Goal: Book appointment/travel/reservation

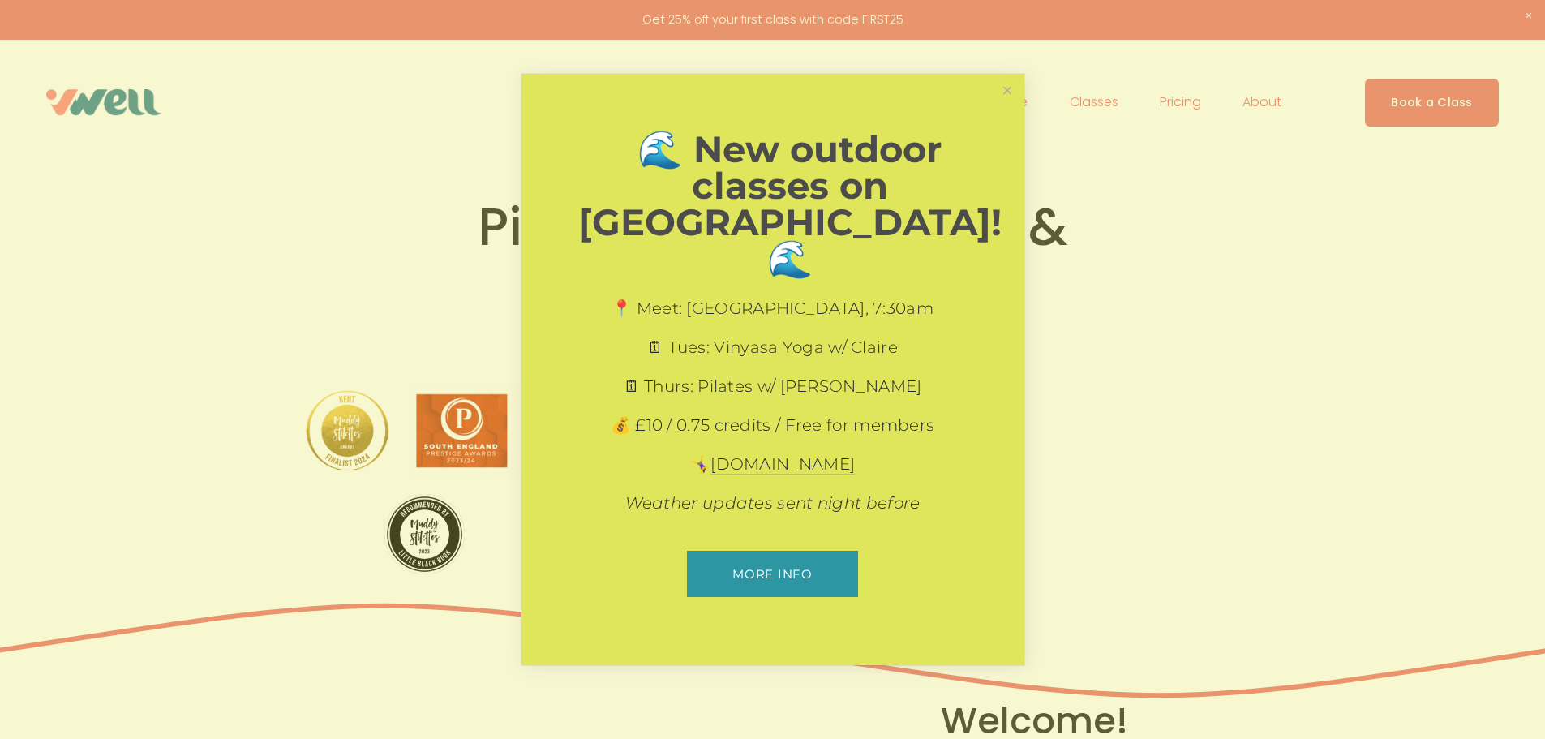
click at [1023, 105] on div "🌊 New outdoor classes on [GEOGRAPHIC_DATA]! 🌊 📍 Meet: [GEOGRAPHIC_DATA], 7:30am…" at bounding box center [772, 369] width 503 height 591
click at [1010, 105] on link "Close" at bounding box center [1007, 90] width 28 height 28
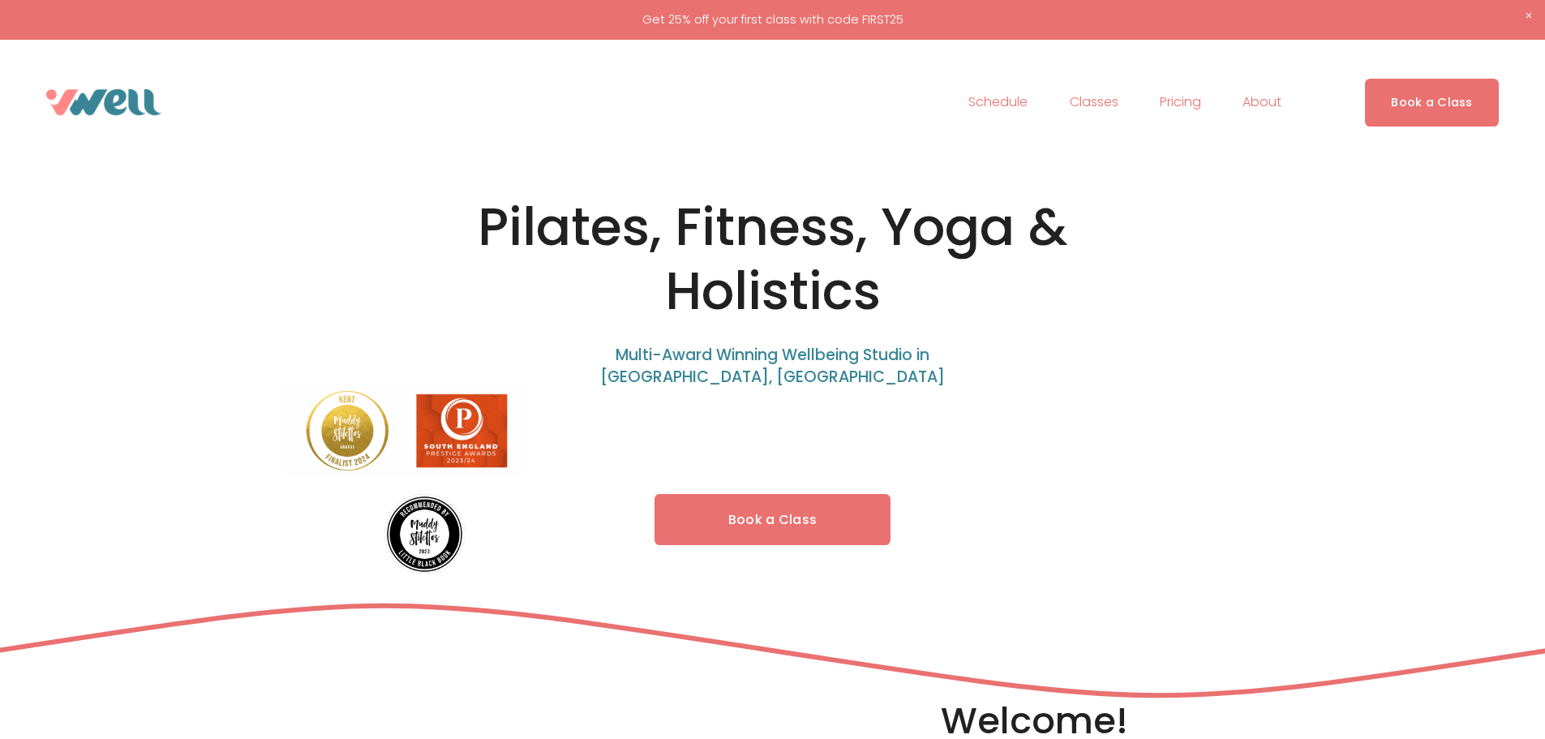
click at [1010, 105] on link "Schedule" at bounding box center [997, 102] width 59 height 26
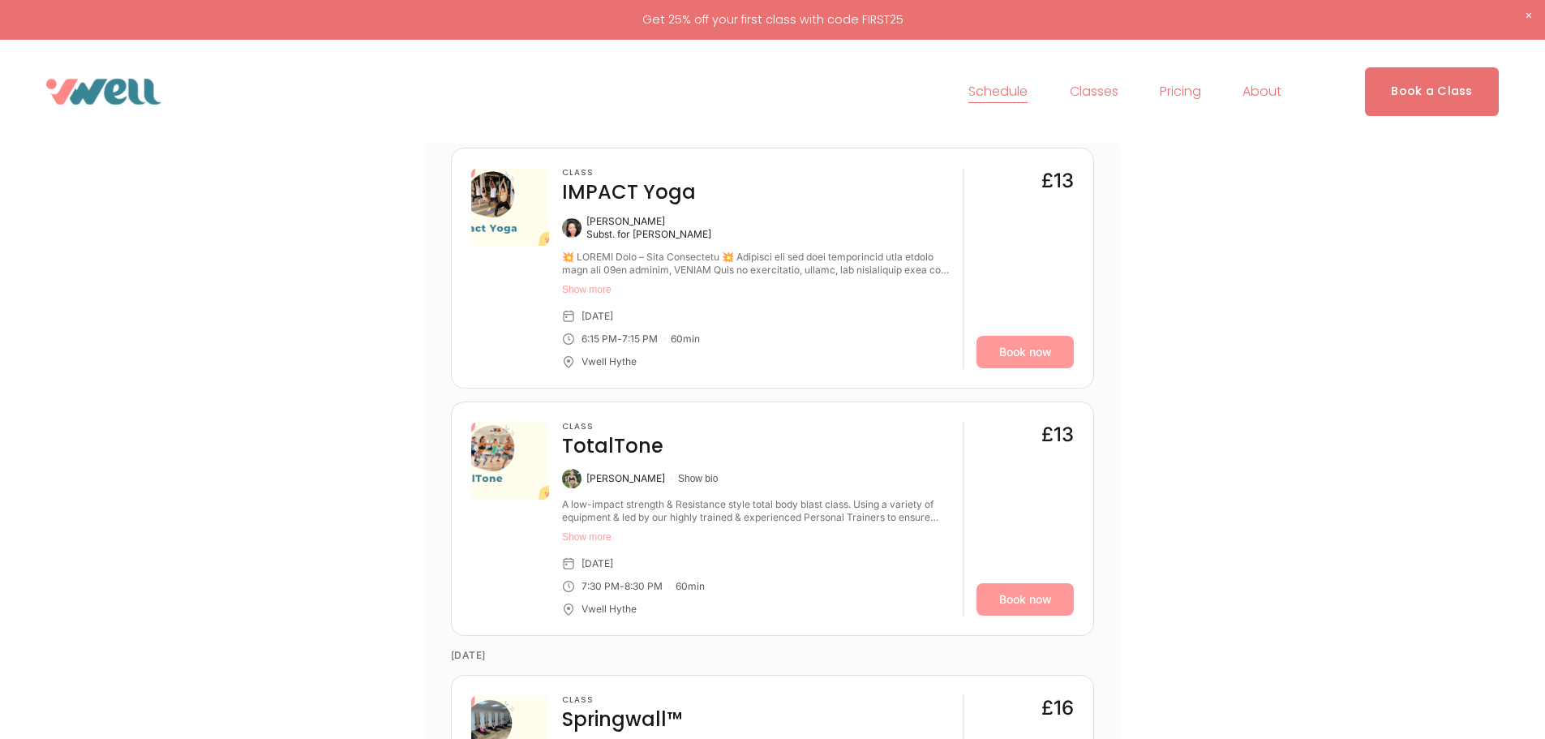
scroll to position [487, 0]
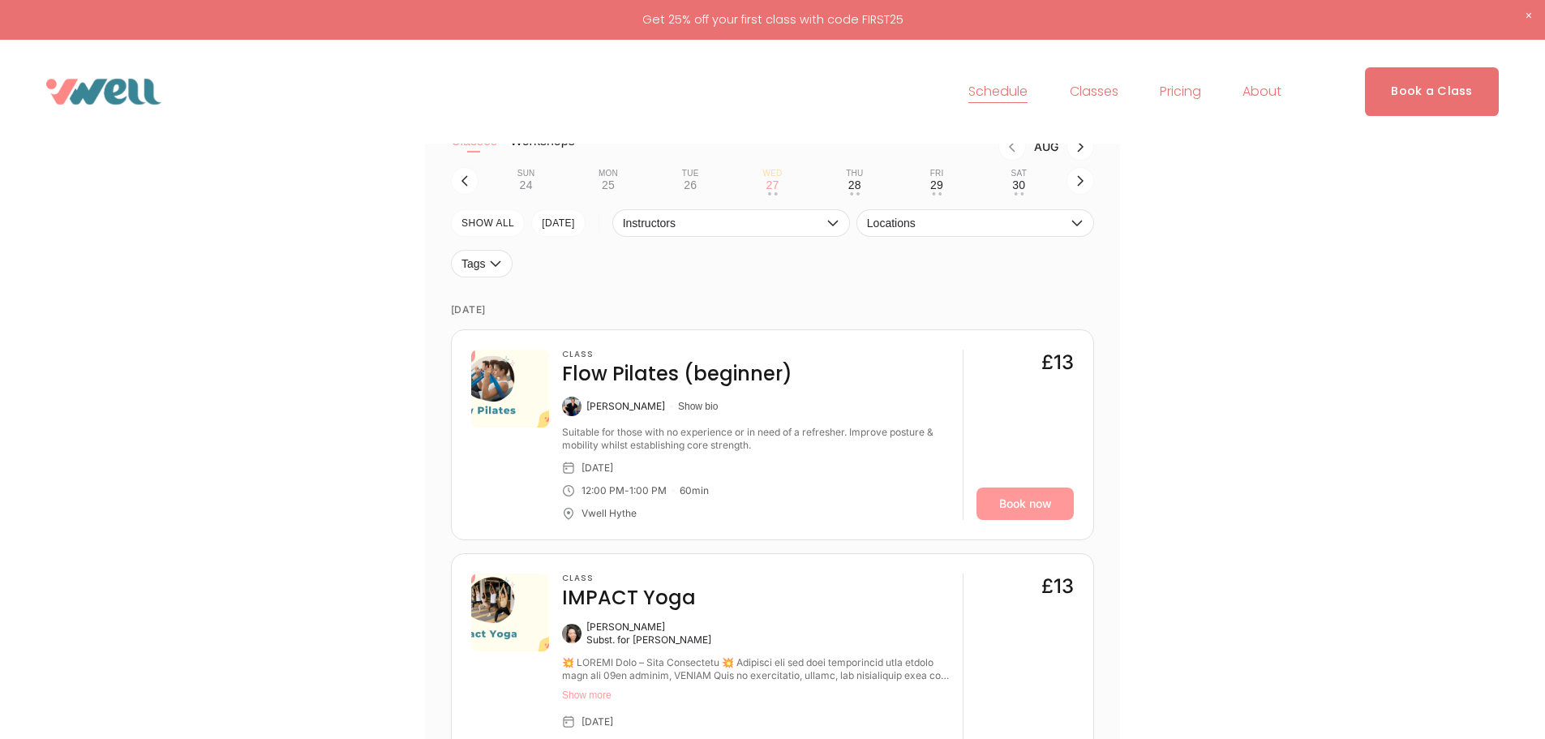
click at [0, 0] on span "Yoga" at bounding box center [0, 0] width 0 height 0
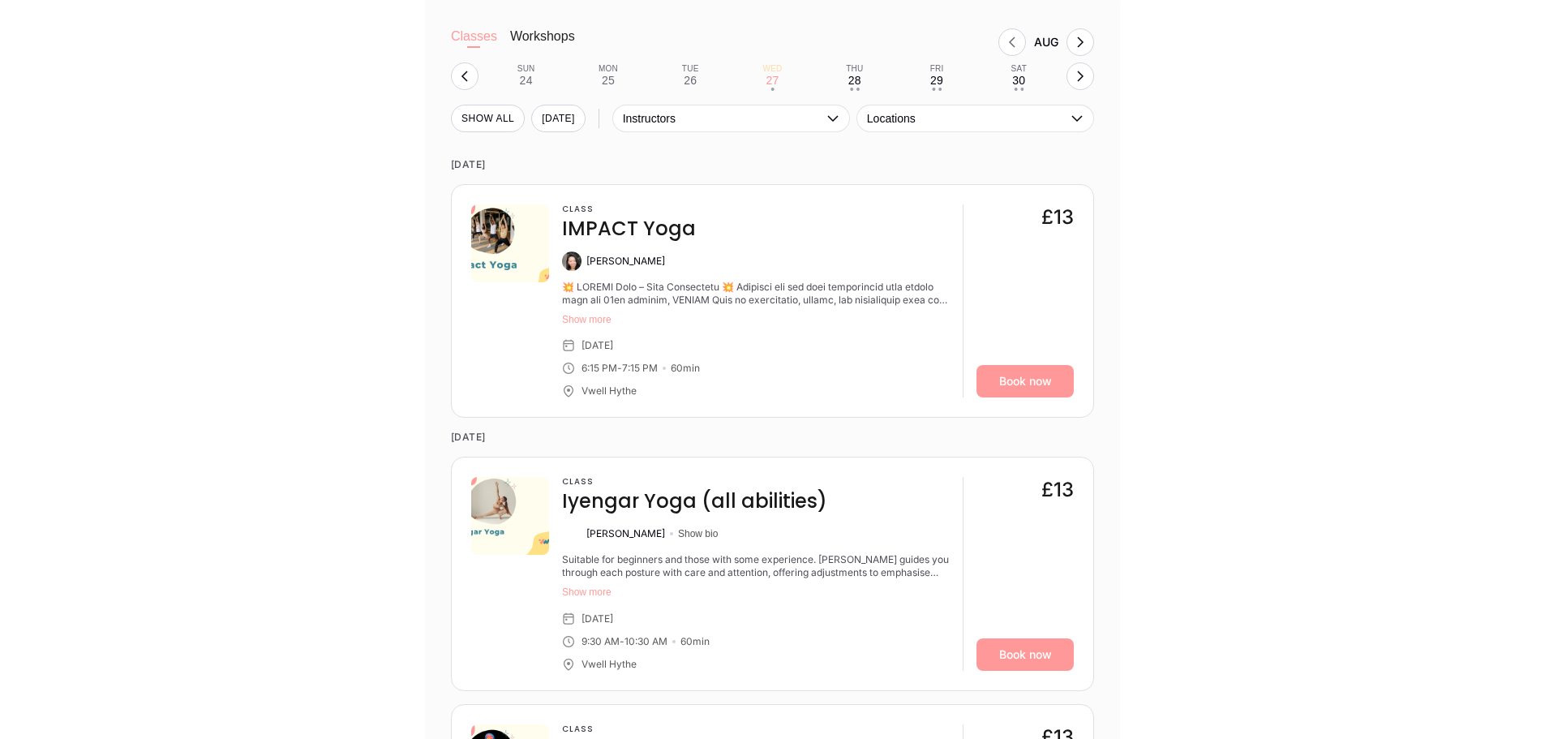
scroll to position [1592, 0]
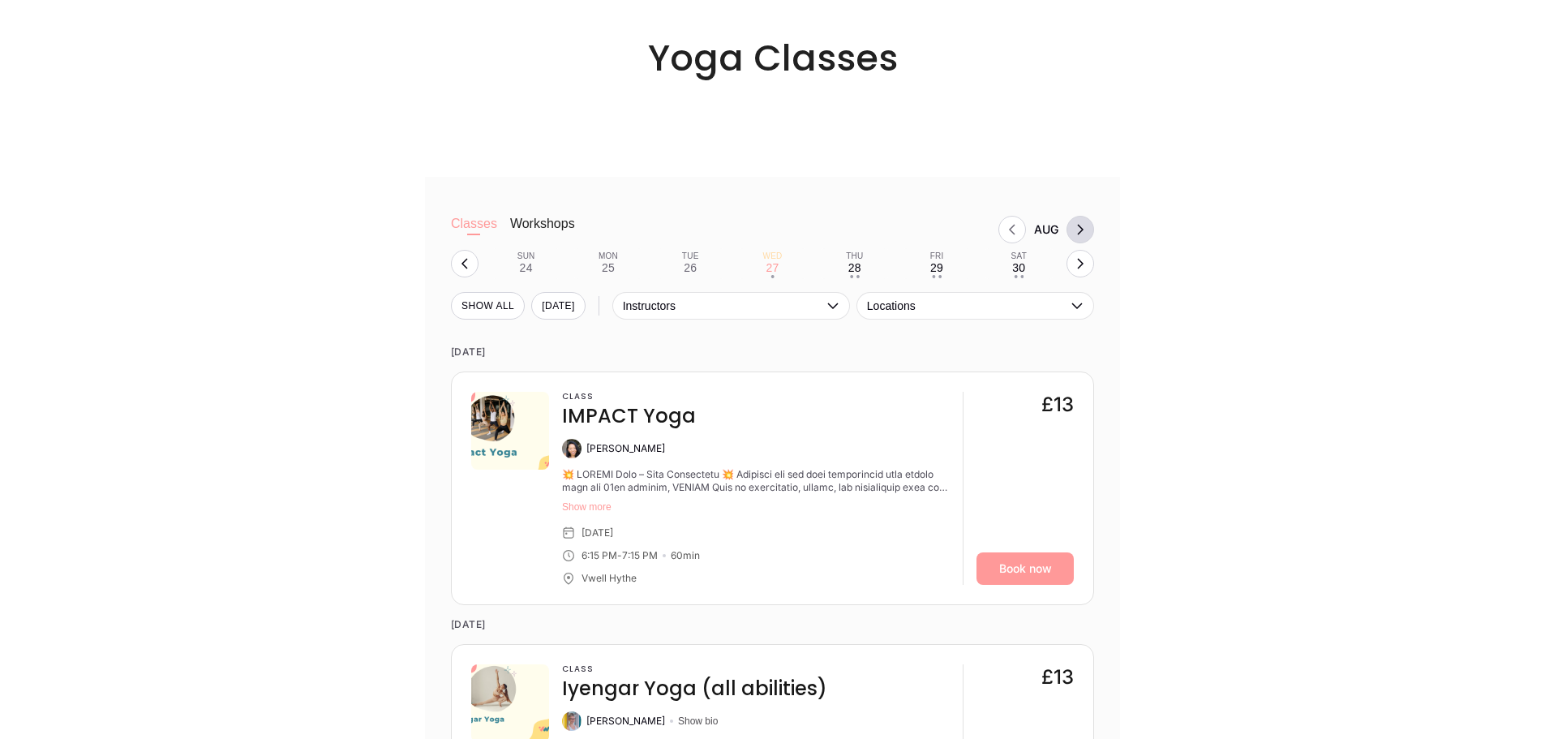
click at [1087, 236] on button "Next month, Sep" at bounding box center [1080, 230] width 28 height 28
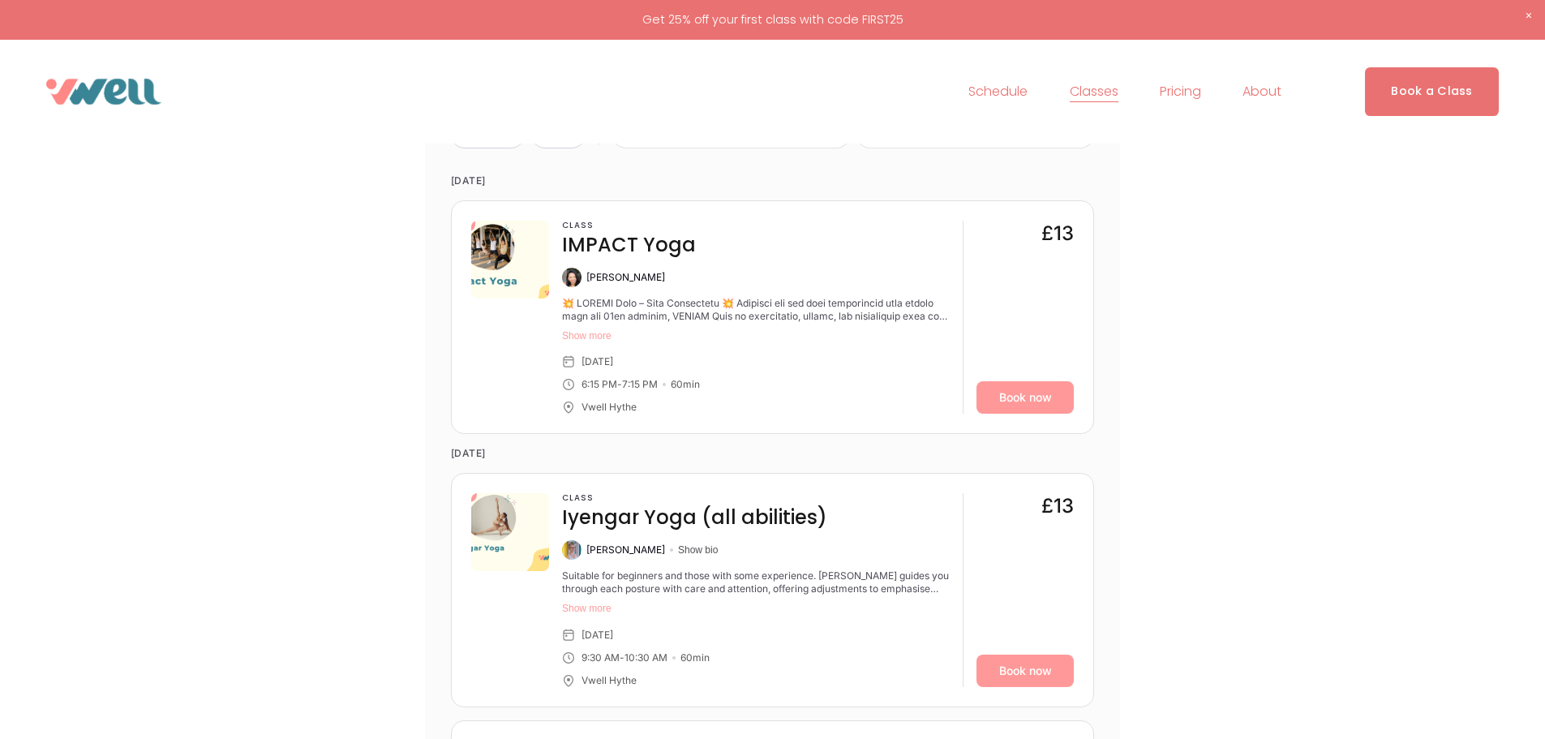
scroll to position [1438, 0]
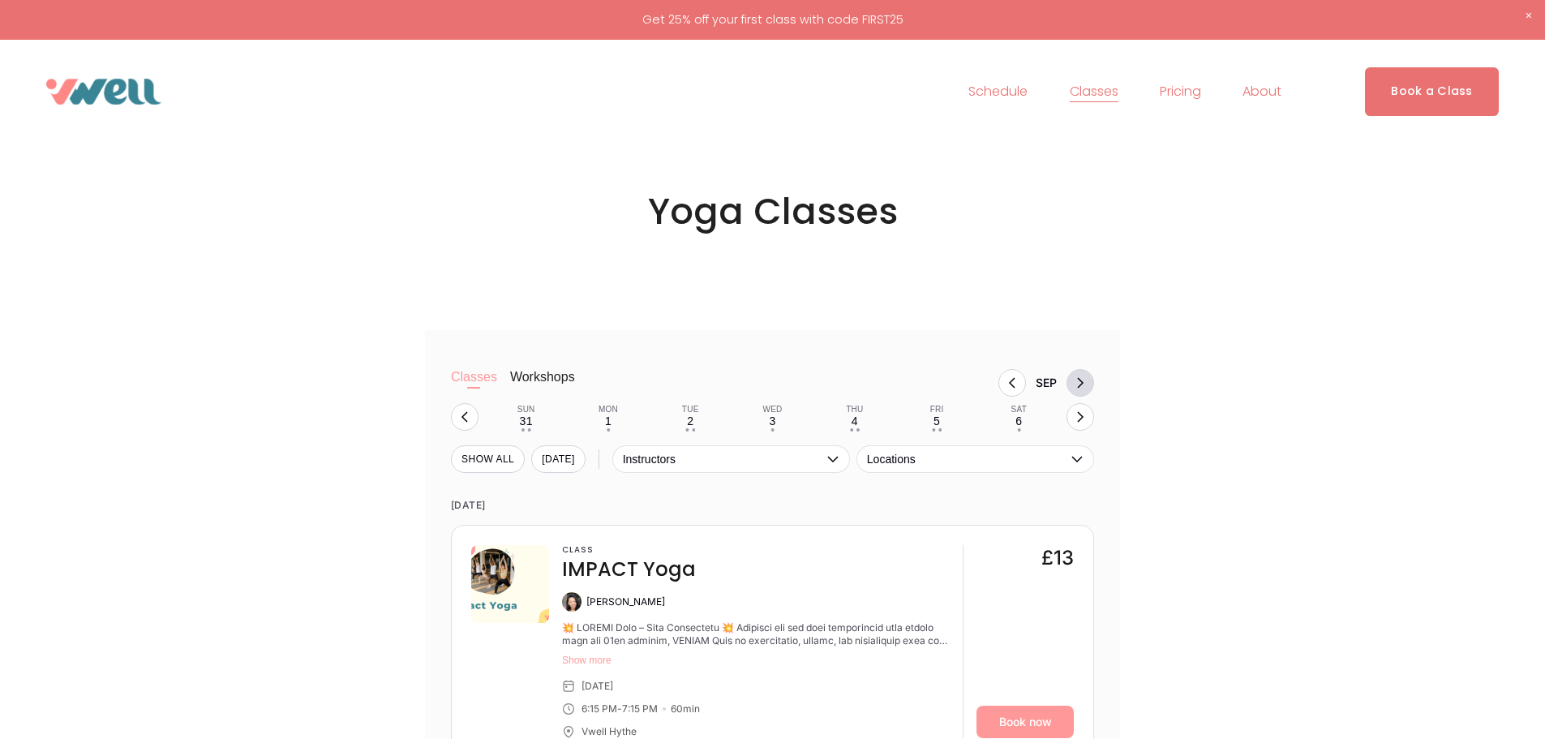
click at [1082, 388] on icon "Next month, Oct" at bounding box center [1080, 382] width 6 height 11
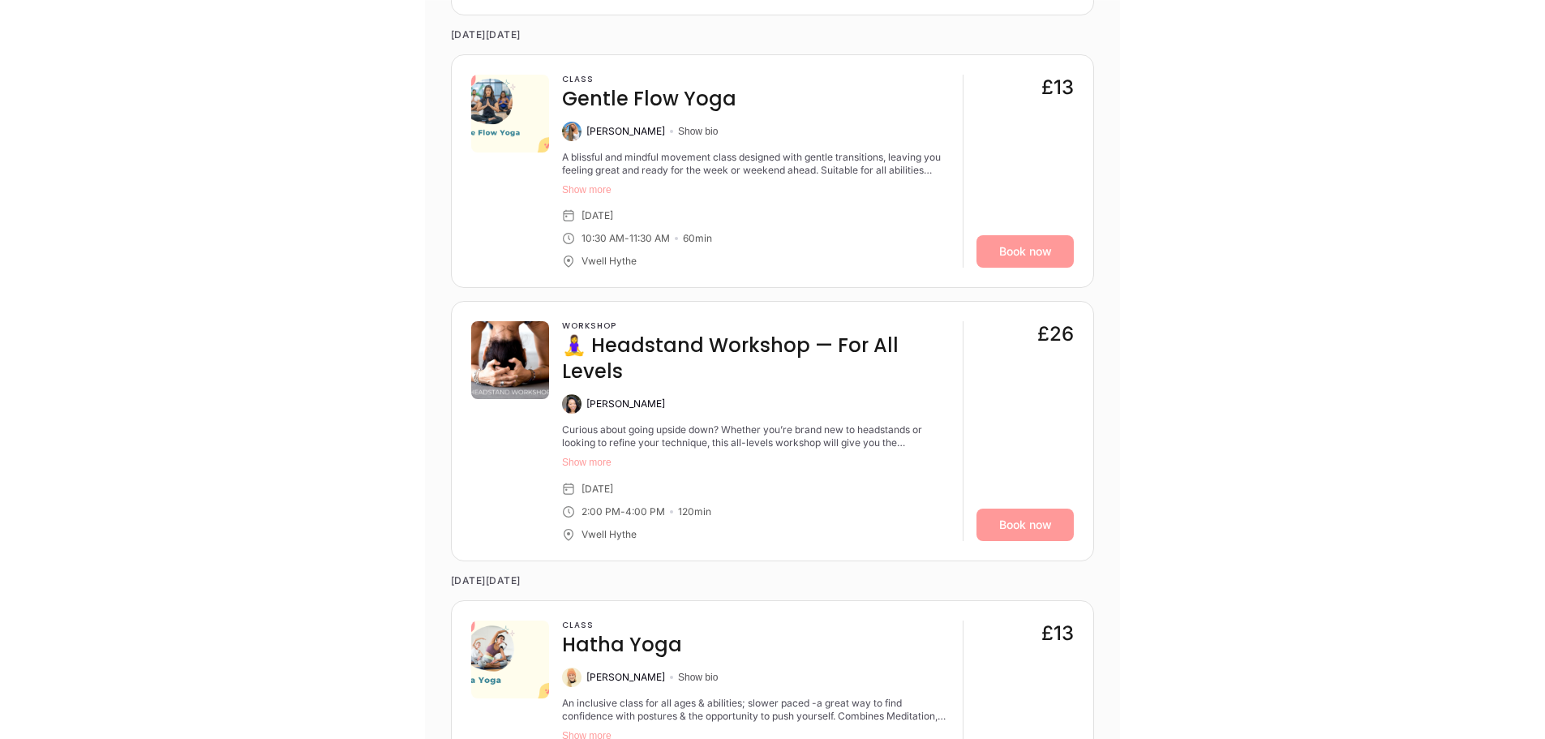
scroll to position [4601, 0]
